Goal: Task Accomplishment & Management: Manage account settings

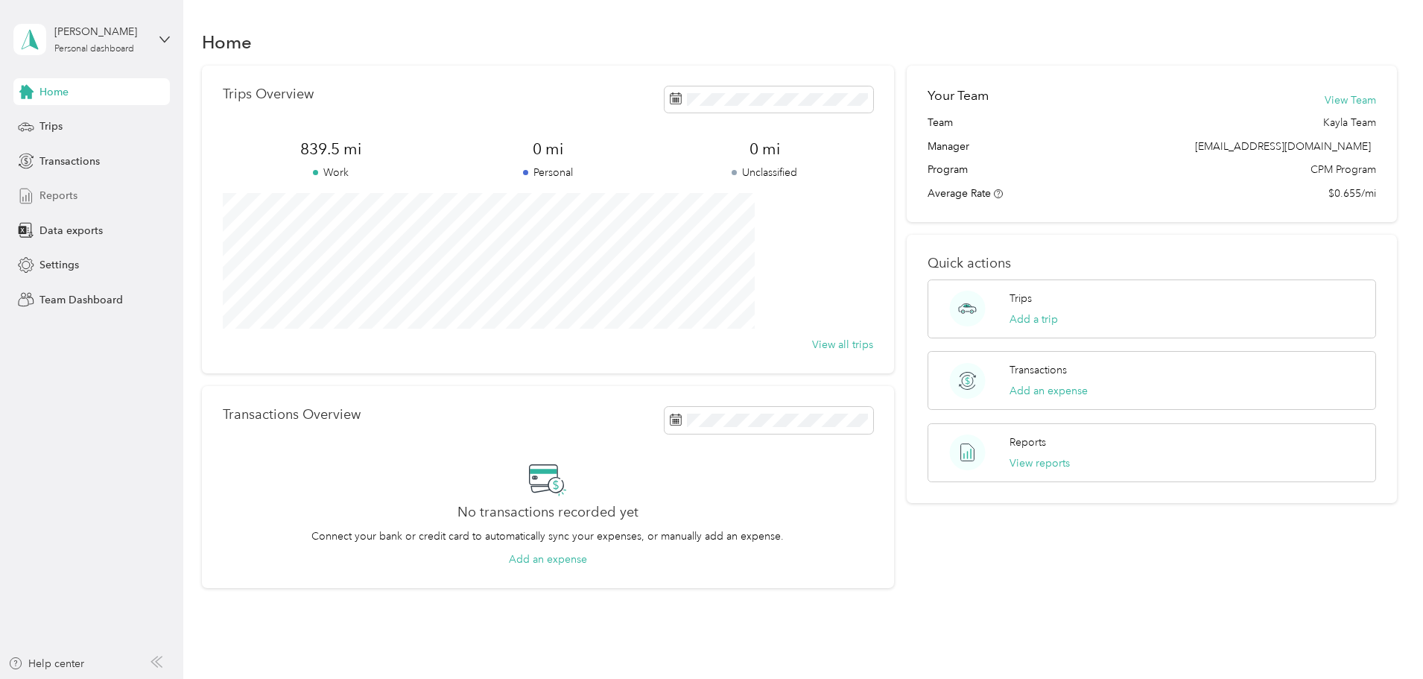
click at [48, 186] on div "Reports" at bounding box center [91, 196] width 157 height 27
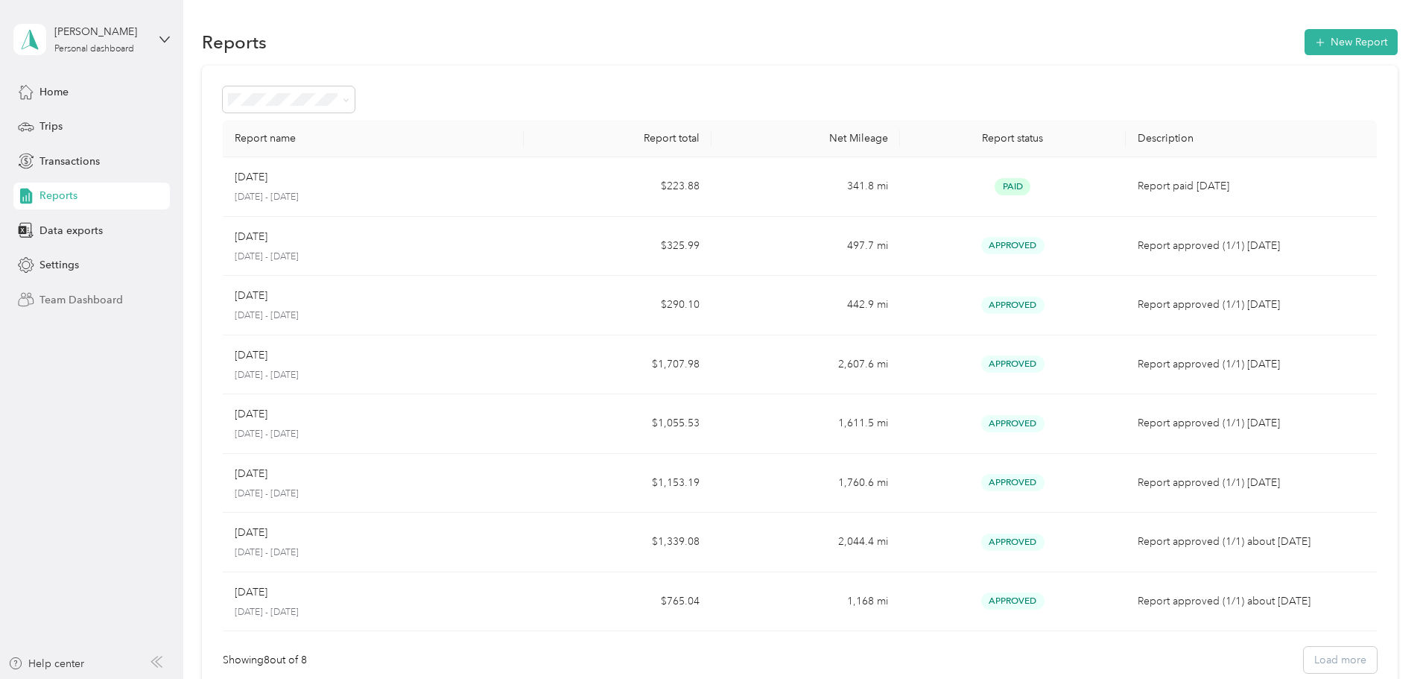
click at [77, 299] on span "Team Dashboard" at bounding box center [80, 300] width 83 height 16
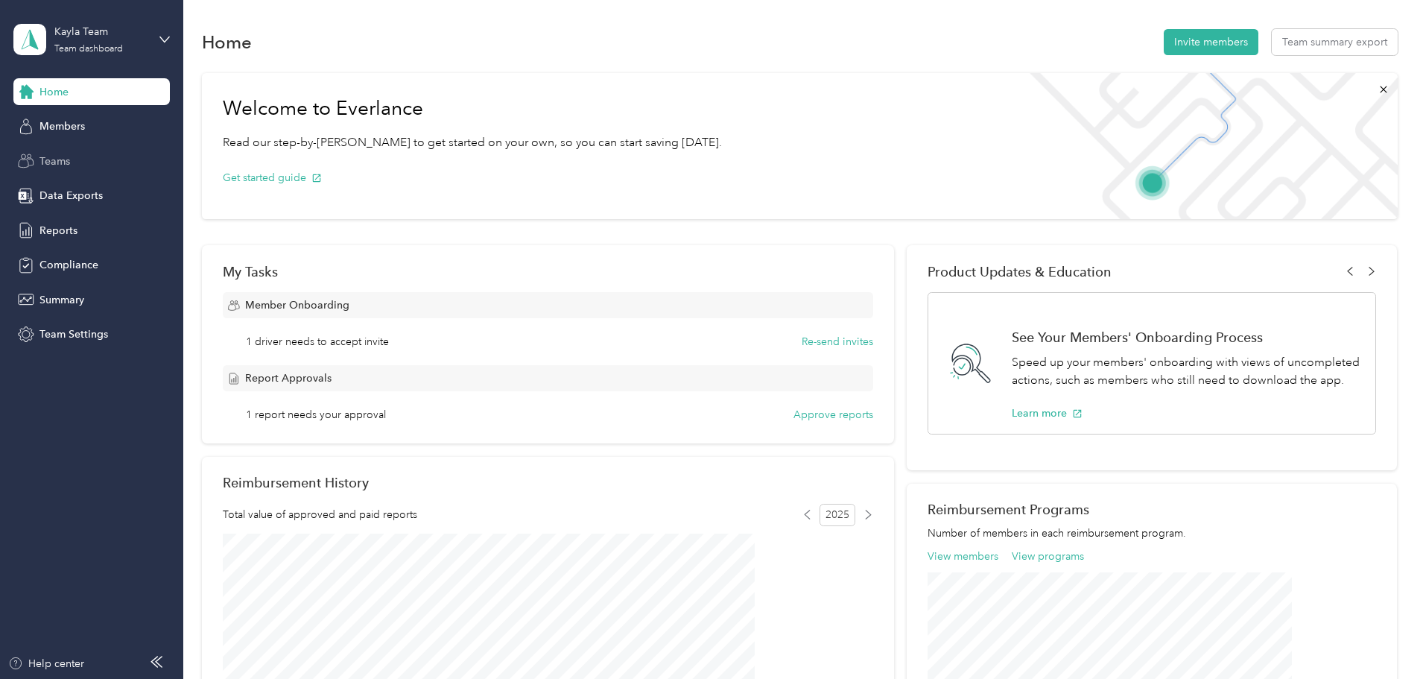
click at [56, 164] on span "Teams" at bounding box center [54, 162] width 31 height 16
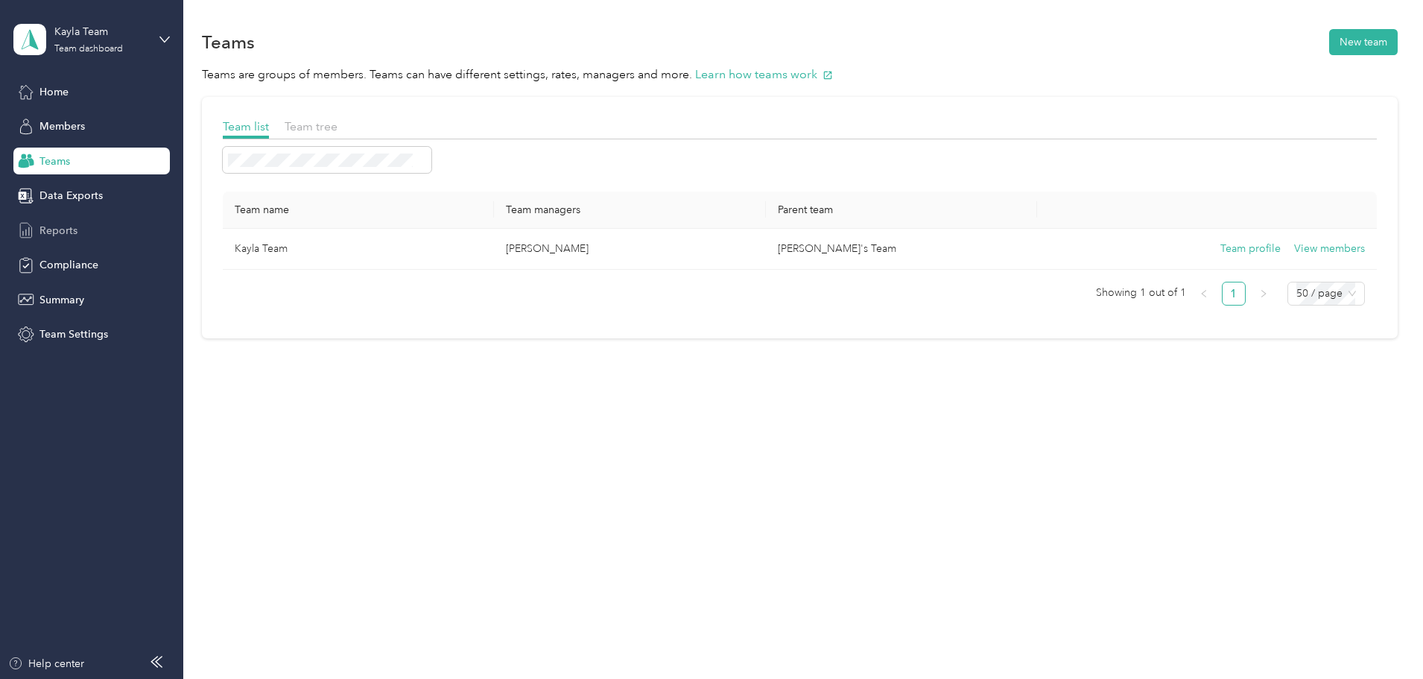
click at [61, 231] on span "Reports" at bounding box center [58, 231] width 38 height 16
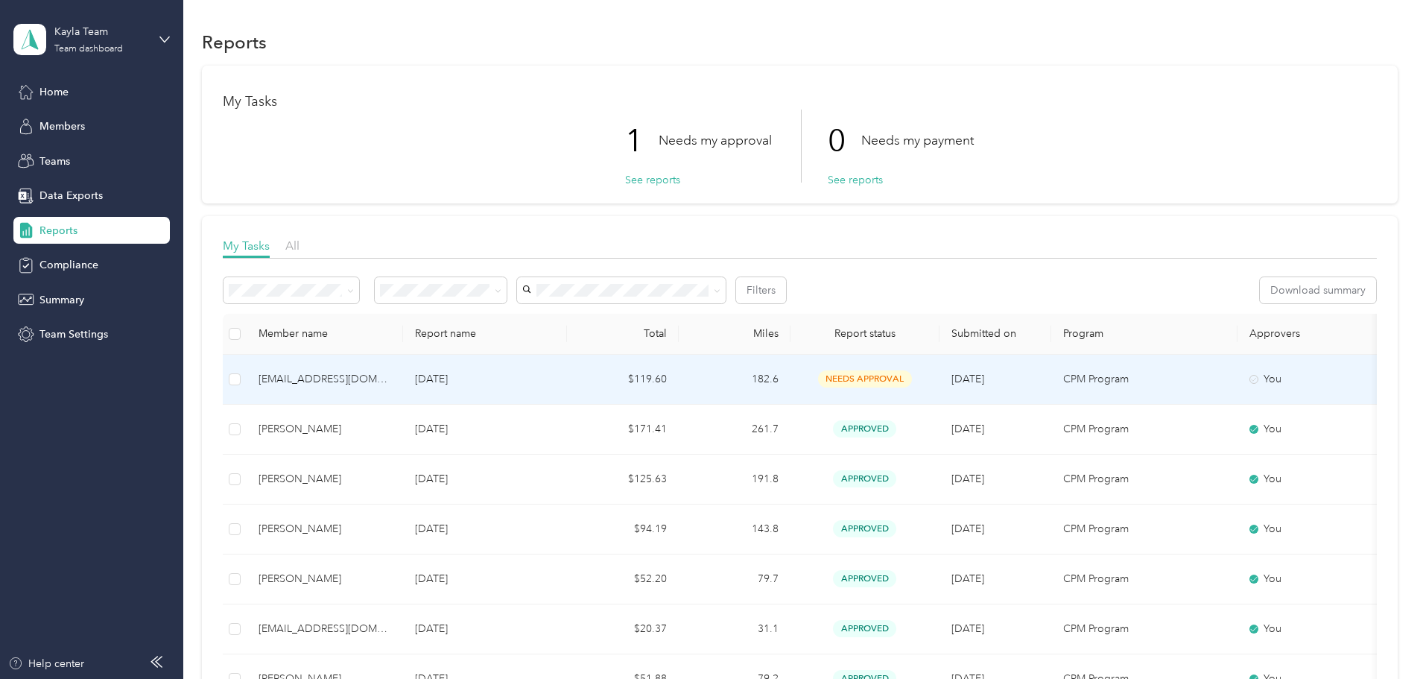
click at [912, 377] on span "needs approval" at bounding box center [865, 378] width 94 height 17
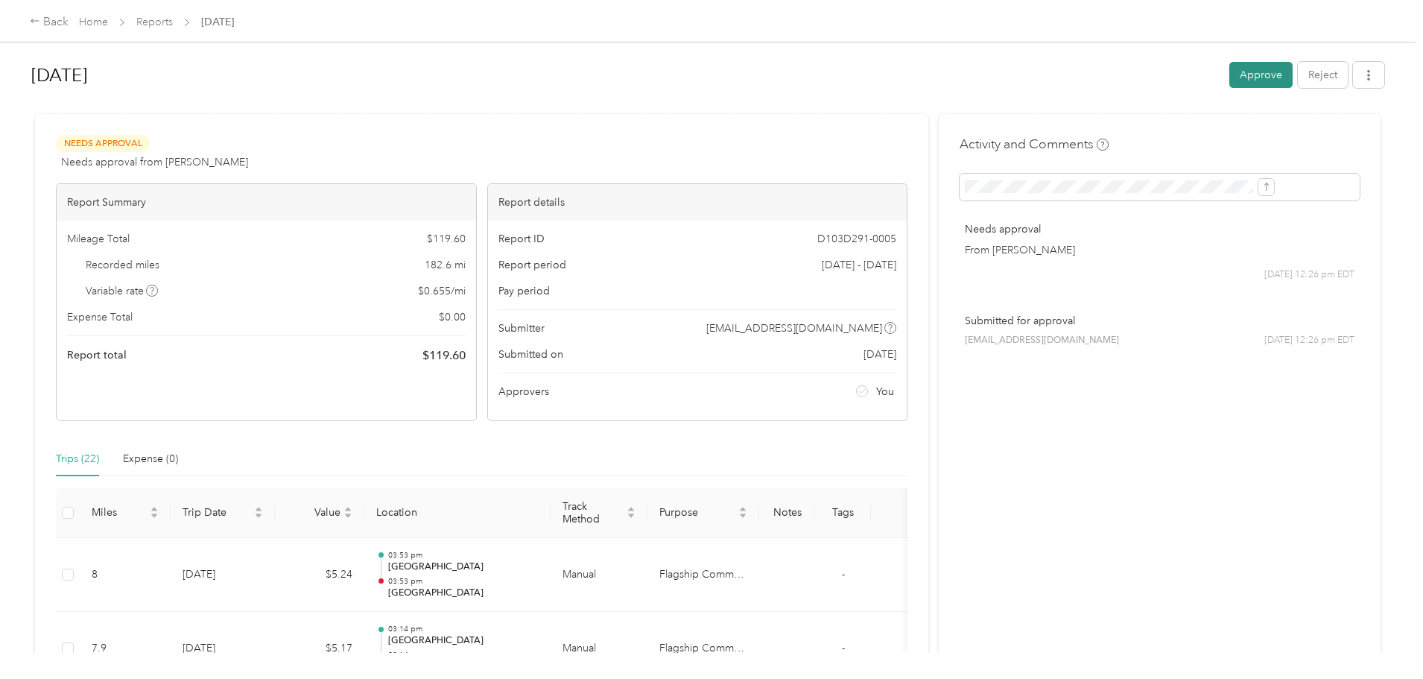
click at [1230, 79] on button "Approve" at bounding box center [1261, 75] width 63 height 26
